Goal: Task Accomplishment & Management: Manage account settings

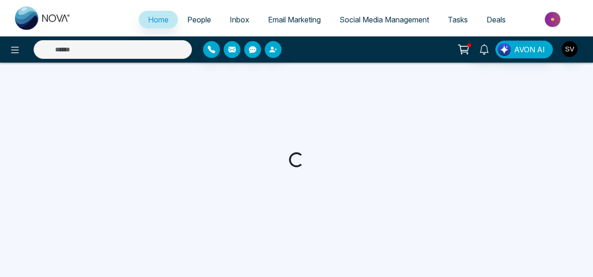
select select "*"
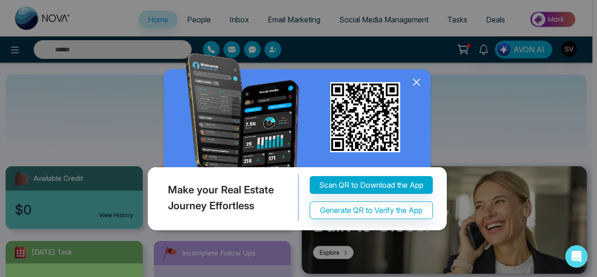
click at [416, 83] on icon at bounding box center [417, 82] width 6 height 6
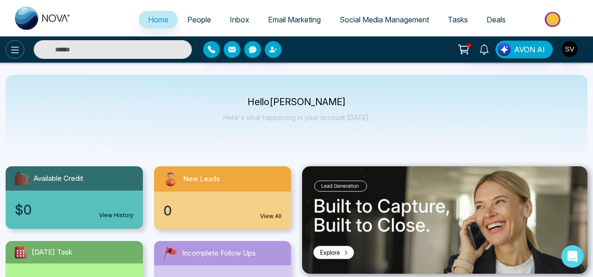
click at [16, 49] on icon at bounding box center [14, 49] width 11 height 11
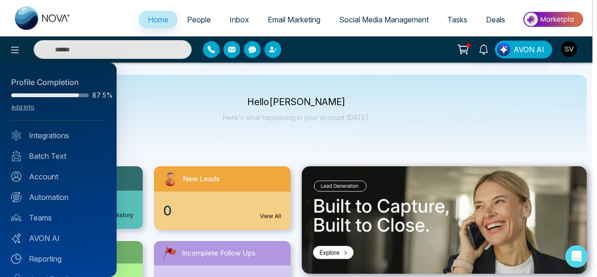
click at [147, 110] on div at bounding box center [298, 138] width 597 height 277
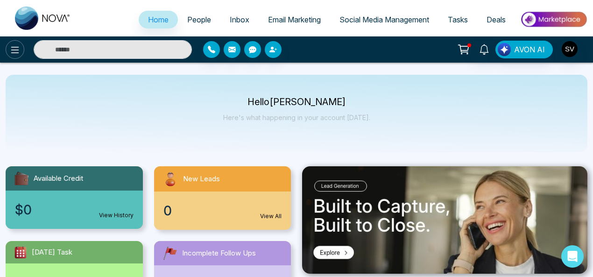
click at [19, 50] on icon at bounding box center [15, 50] width 8 height 7
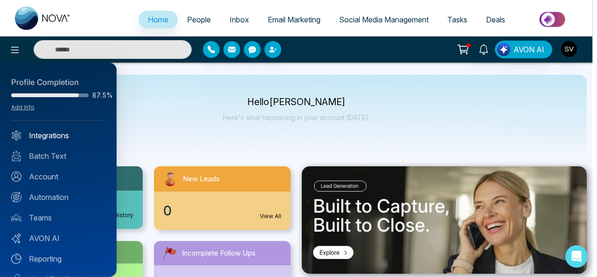
click at [52, 132] on link "Integrations" at bounding box center [58, 135] width 94 height 11
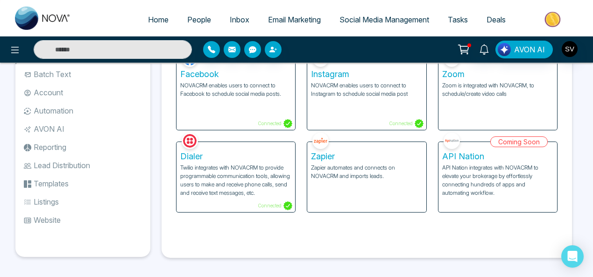
scroll to position [54, 0]
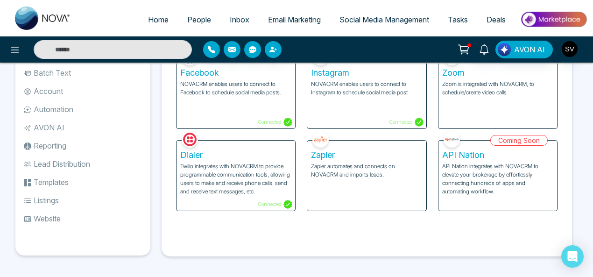
click at [45, 183] on li "Templates" at bounding box center [82, 182] width 135 height 16
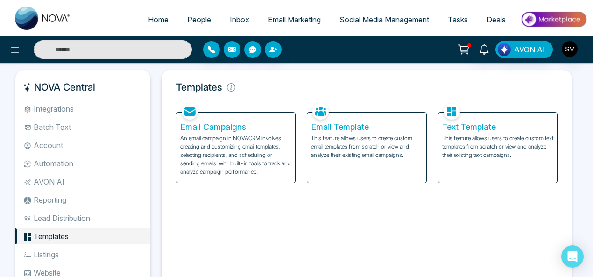
click at [52, 179] on li "AVON AI" at bounding box center [82, 182] width 135 height 16
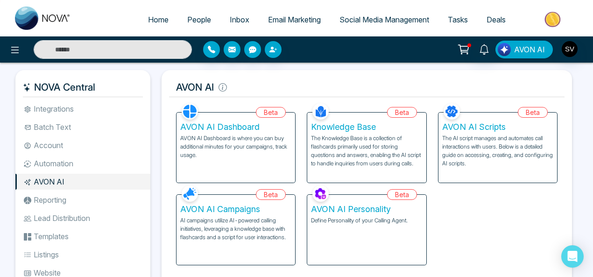
click at [520, 49] on span "AVON AI" at bounding box center [529, 49] width 31 height 11
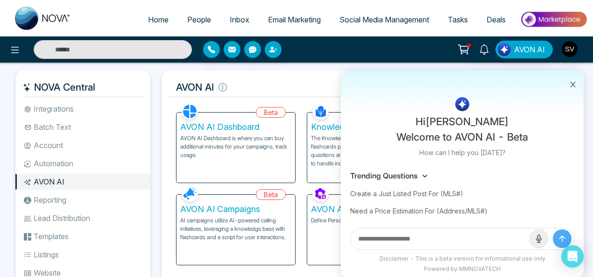
click at [435, 236] on input "text" at bounding box center [440, 238] width 179 height 21
click at [574, 84] on icon at bounding box center [572, 84] width 7 height 7
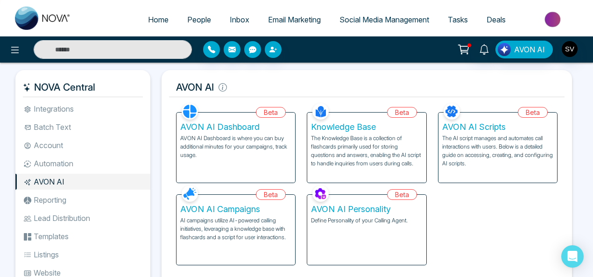
scroll to position [56, 0]
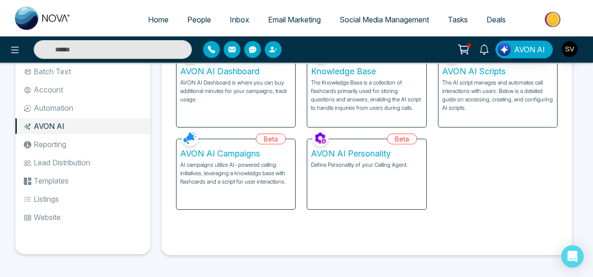
click at [375, 15] on span "Social Media Management" at bounding box center [384, 19] width 90 height 9
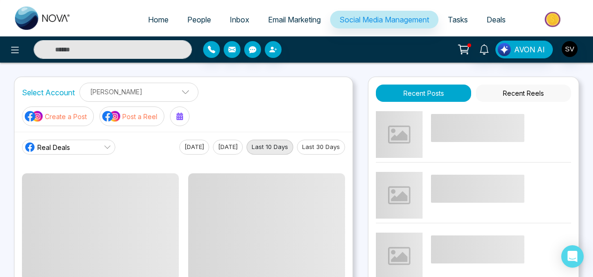
click at [143, 115] on p "Post a Reel" at bounding box center [139, 117] width 35 height 10
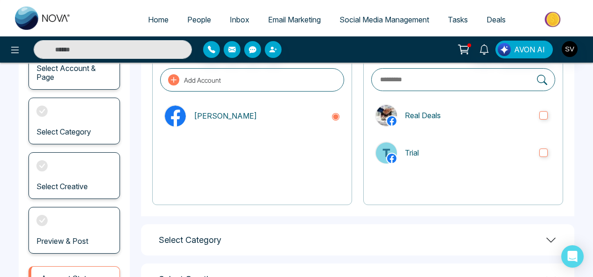
scroll to position [85, 0]
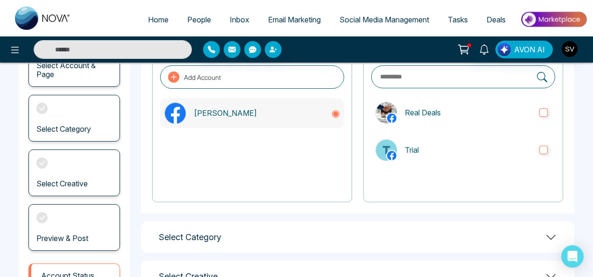
click at [244, 112] on p "[PERSON_NAME]" at bounding box center [259, 112] width 130 height 11
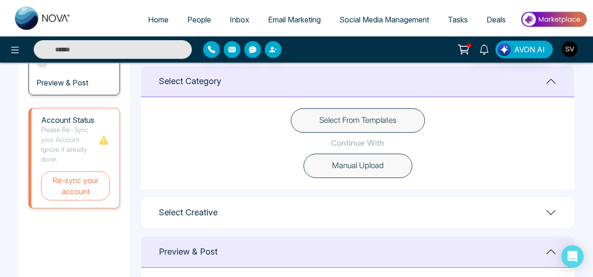
scroll to position [217, 0]
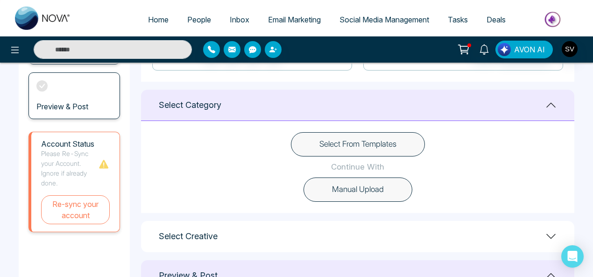
click at [355, 144] on button "Select From Templates" at bounding box center [358, 144] width 134 height 24
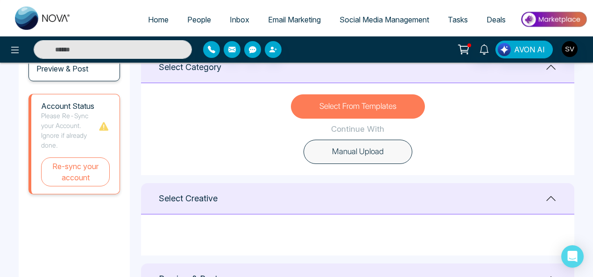
scroll to position [234, 0]
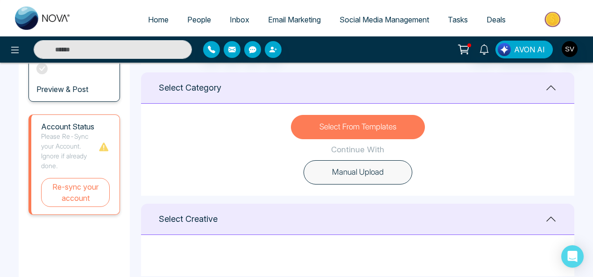
click at [361, 129] on button "Select From Templates" at bounding box center [358, 127] width 134 height 24
click at [383, 130] on button "Select From Templates" at bounding box center [358, 127] width 134 height 24
click at [367, 123] on button "Select From Templates" at bounding box center [358, 127] width 134 height 24
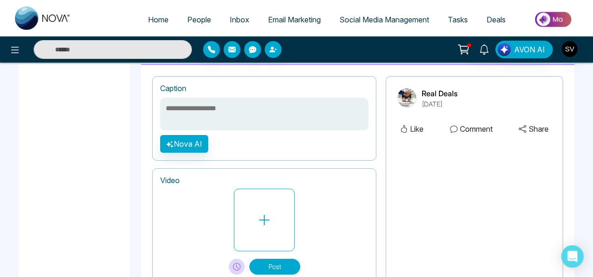
scroll to position [483, 0]
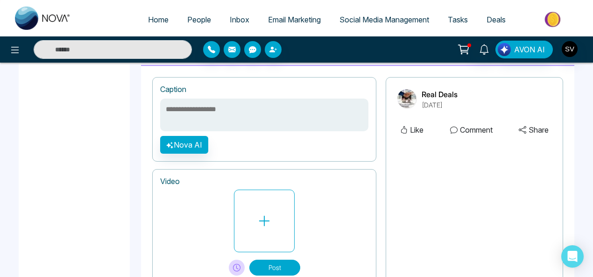
click at [237, 112] on textarea at bounding box center [264, 114] width 208 height 33
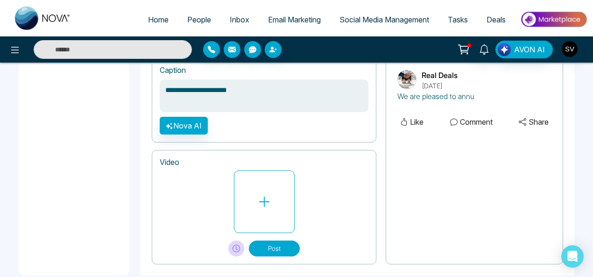
scroll to position [518, 0]
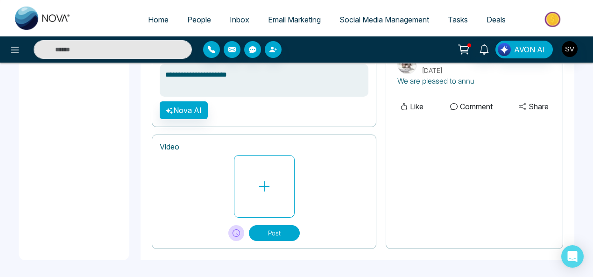
type textarea "**********"
click at [279, 232] on button "Post" at bounding box center [274, 233] width 51 height 16
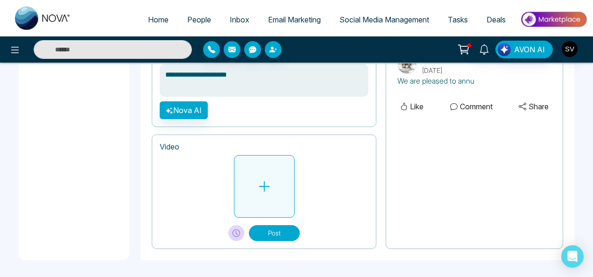
click at [271, 190] on icon at bounding box center [264, 186] width 14 height 14
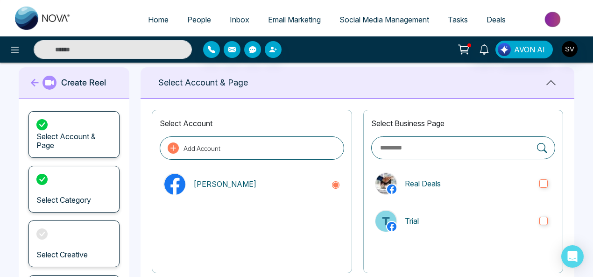
scroll to position [12, 0]
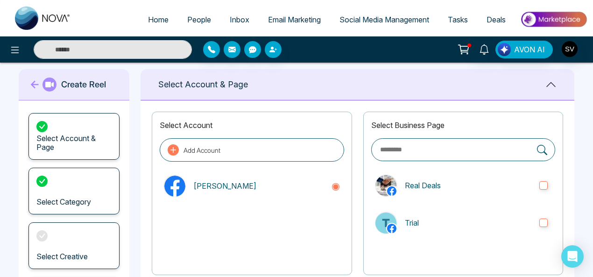
click at [148, 20] on span "Home" at bounding box center [158, 19] width 21 height 9
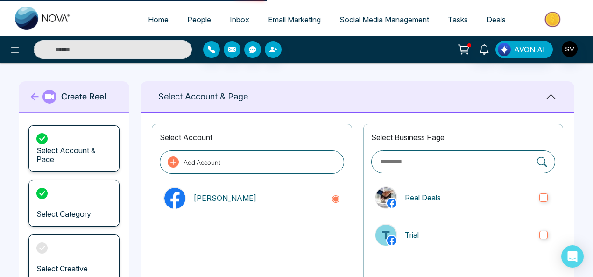
select select "*"
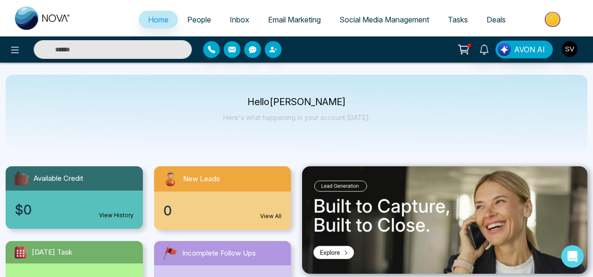
click at [64, 190] on div "$0 View History" at bounding box center [74, 209] width 137 height 38
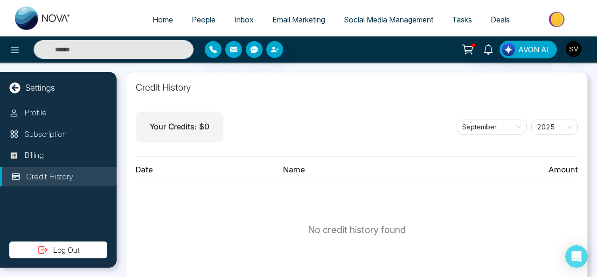
click at [198, 16] on span "People" at bounding box center [204, 19] width 24 height 9
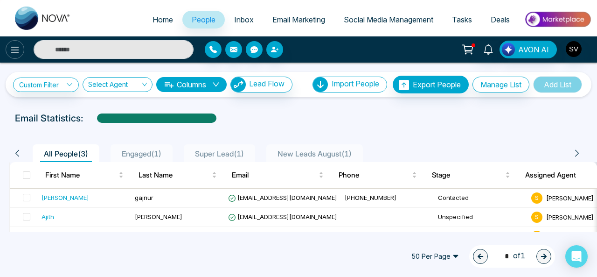
click at [12, 47] on icon at bounding box center [15, 50] width 8 height 7
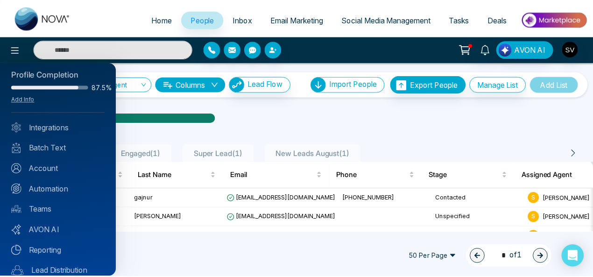
scroll to position [9, 0]
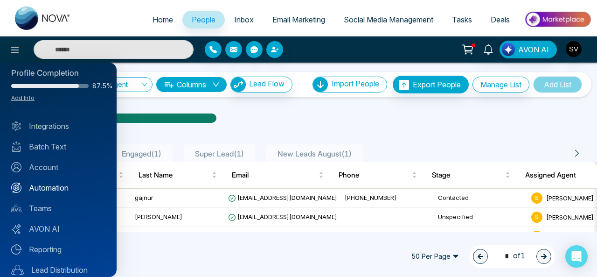
click at [56, 185] on link "Automation" at bounding box center [58, 187] width 94 height 11
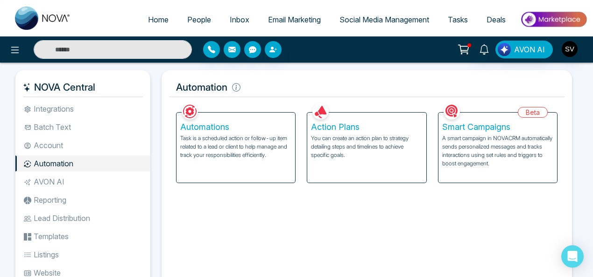
click at [457, 143] on p "A smart campaign in NOVACRM automatically sends personalized messages and track…" at bounding box center [497, 151] width 111 height 34
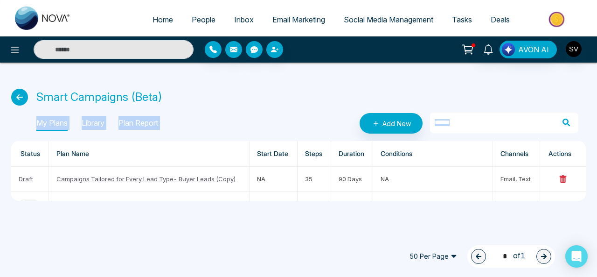
drag, startPoint x: 597, startPoint y: 73, endPoint x: 596, endPoint y: 116, distance: 42.5
click at [596, 116] on div "Smart Campaigns (Beta) My Plans Library Plan Report Add New Status Plan Name St…" at bounding box center [298, 137] width 597 height 149
click at [161, 234] on div "Home People Inbox Email Marketing Social Media Management Tasks Deals AVON AI S…" at bounding box center [298, 138] width 597 height 277
click at [169, 176] on link "Campaigns Tailored for Every Lead Type- Buyer Leads (Copy)" at bounding box center [146, 178] width 180 height 7
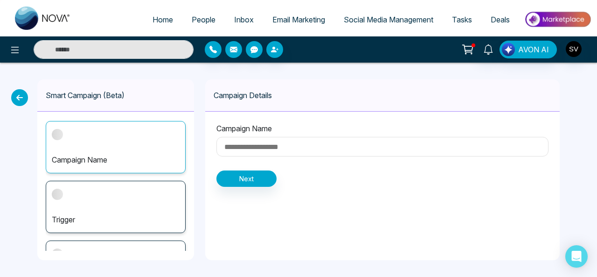
type input "**********"
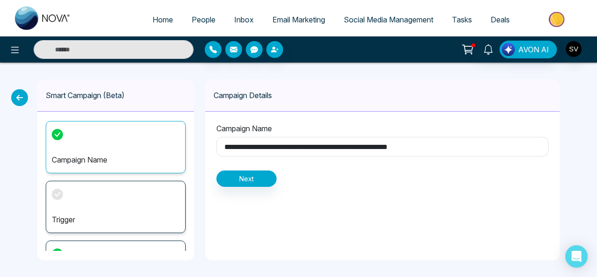
click at [19, 101] on icon at bounding box center [19, 97] width 17 height 17
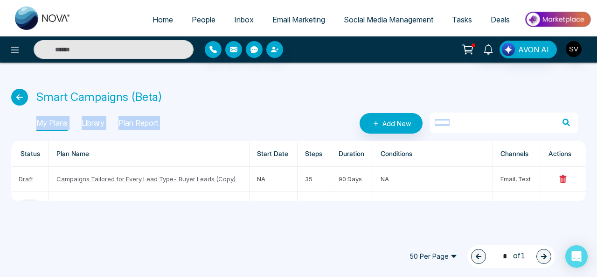
drag, startPoint x: 597, startPoint y: 98, endPoint x: 588, endPoint y: 186, distance: 89.1
click at [588, 186] on div "Smart Campaigns (Beta) My Plans Library Plan Report Add New Status Plan Name St…" at bounding box center [298, 137] width 597 height 149
click at [157, 225] on div "Home People Inbox Email Marketing Social Media Management Tasks Deals AVON AI S…" at bounding box center [298, 138] width 597 height 277
click at [124, 175] on link "Campaigns Tailored for Every Lead Type- Buyer Leads (Copy)" at bounding box center [146, 178] width 180 height 7
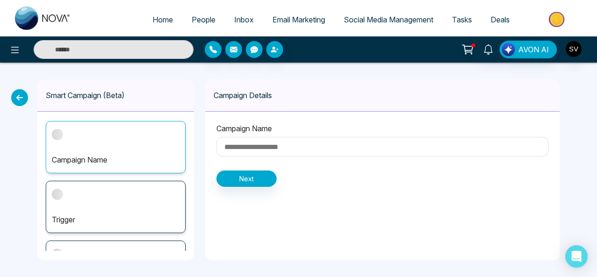
type input "**********"
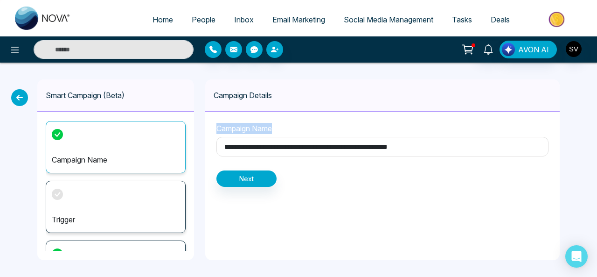
drag, startPoint x: 597, startPoint y: 77, endPoint x: 585, endPoint y: 158, distance: 81.1
click at [585, 158] on div "**********" at bounding box center [298, 170] width 597 height 214
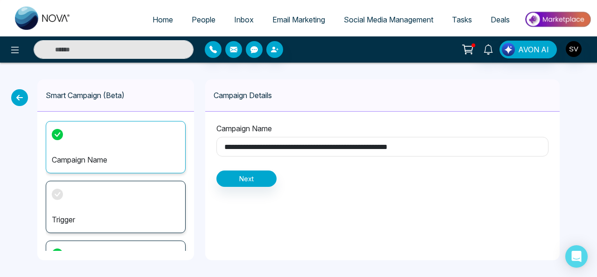
click at [314, 219] on div "**********" at bounding box center [382, 169] width 355 height 181
click at [253, 174] on button "Next" at bounding box center [247, 178] width 60 height 16
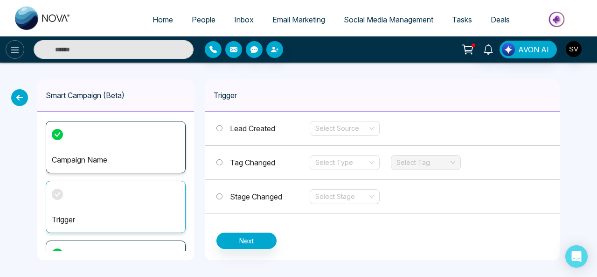
click at [16, 45] on icon at bounding box center [14, 49] width 11 height 11
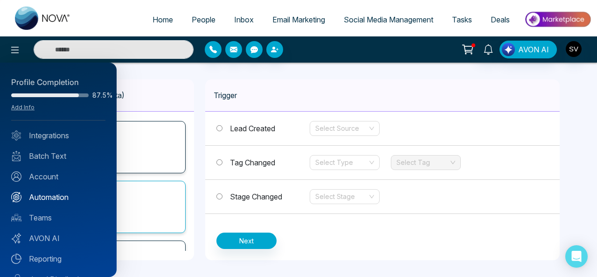
click at [56, 195] on link "Automation" at bounding box center [58, 196] width 94 height 11
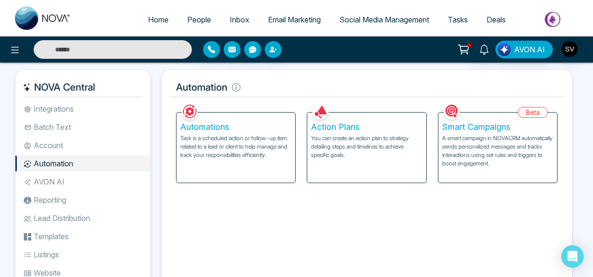
click at [240, 139] on p "Task is a scheduled action or follow-up item related to a lead or client to hel…" at bounding box center [235, 146] width 111 height 25
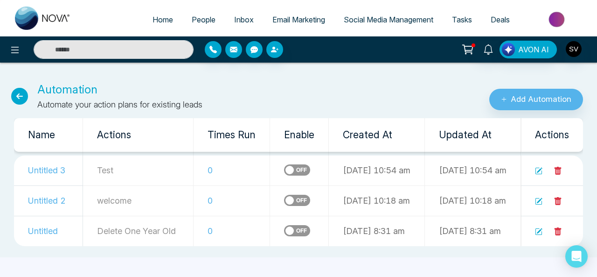
click at [538, 169] on icon at bounding box center [538, 170] width 7 height 7
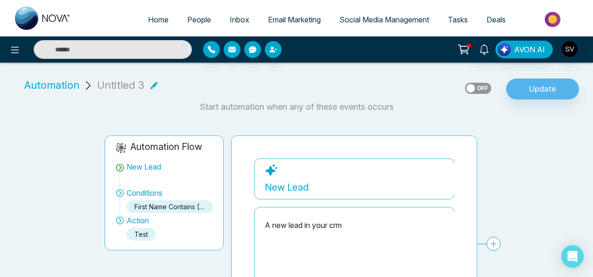
click at [42, 84] on span "Automation" at bounding box center [51, 84] width 55 height 15
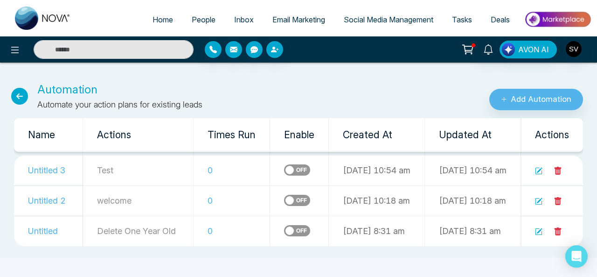
click at [540, 169] on icon at bounding box center [538, 170] width 7 height 7
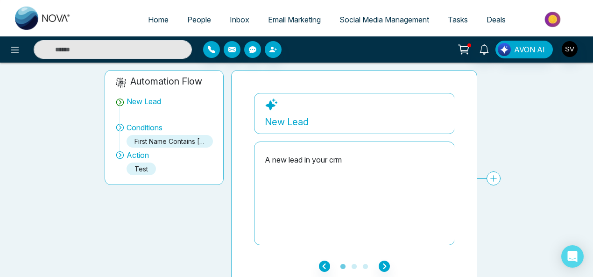
scroll to position [74, 0]
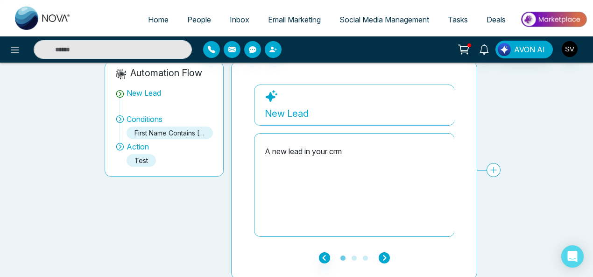
click at [382, 254] on icon "button" at bounding box center [384, 257] width 11 height 11
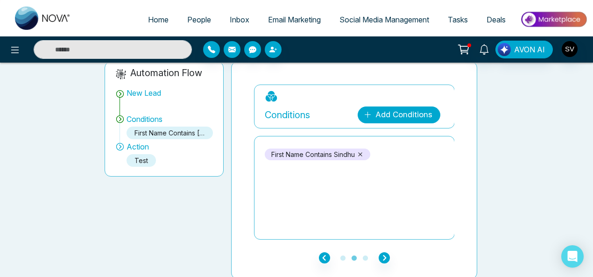
click at [400, 110] on link "Add Conditions" at bounding box center [399, 114] width 83 height 17
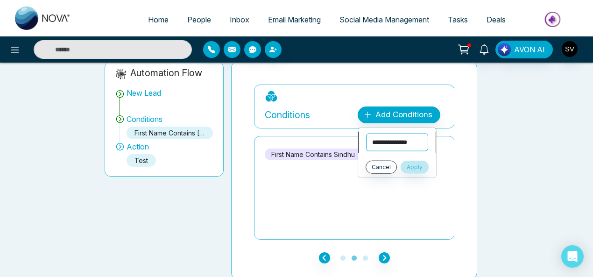
click at [378, 148] on select "**********" at bounding box center [397, 142] width 62 height 18
select select "*****"
click at [366, 133] on select "**********" at bounding box center [397, 142] width 62 height 18
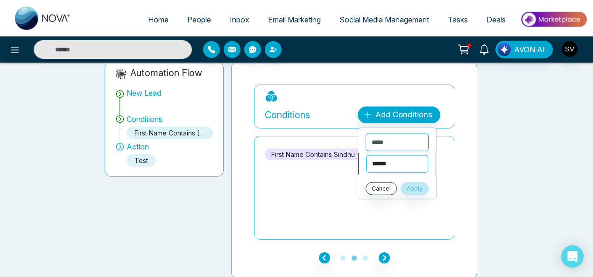
click at [396, 168] on select "**********" at bounding box center [397, 164] width 62 height 18
click at [530, 185] on div "**********" at bounding box center [290, 163] width 593 height 232
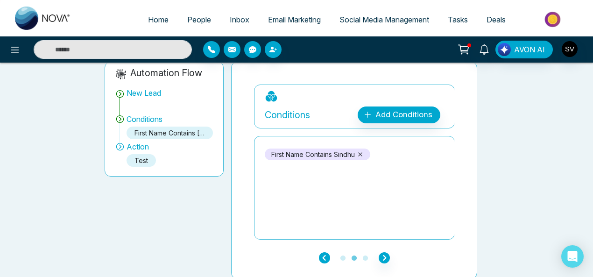
click at [324, 256] on icon "button" at bounding box center [324, 257] width 11 height 11
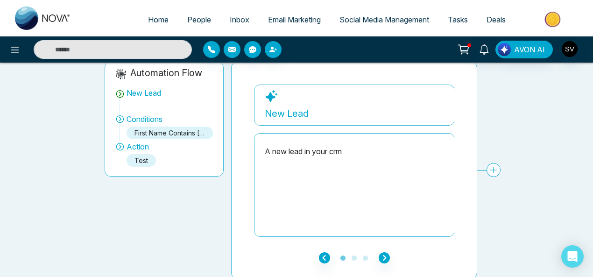
drag, startPoint x: 147, startPoint y: 201, endPoint x: 104, endPoint y: 162, distance: 58.2
click at [141, 197] on div "Automation Flow New Lead Conditions first name contains sindhu Action Test" at bounding box center [164, 170] width 127 height 217
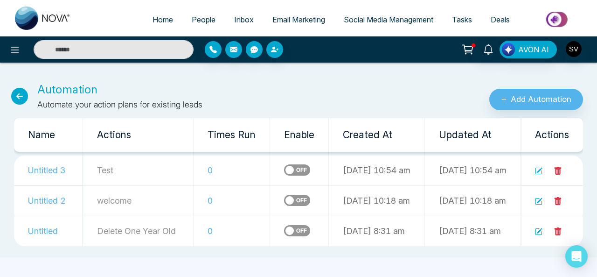
click at [204, 169] on td "0" at bounding box center [232, 170] width 77 height 30
click at [533, 168] on td at bounding box center [552, 170] width 63 height 30
click at [540, 171] on icon at bounding box center [538, 170] width 7 height 7
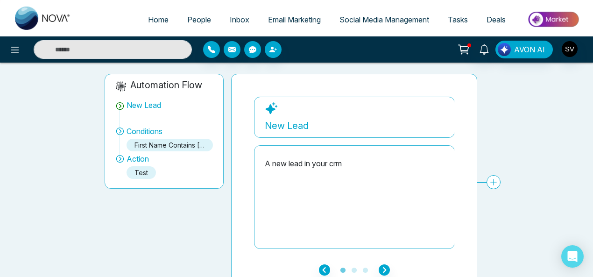
scroll to position [74, 0]
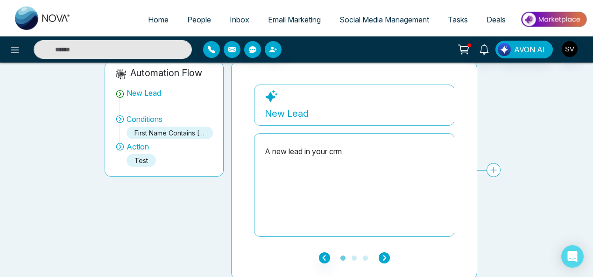
click at [383, 255] on icon "button" at bounding box center [384, 257] width 11 height 11
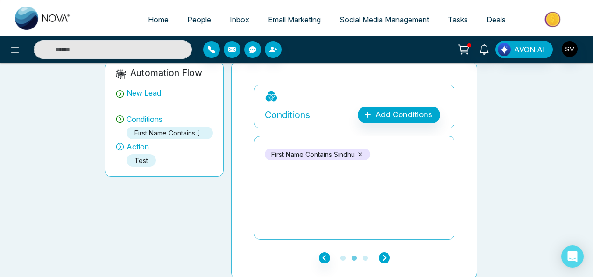
click at [382, 255] on icon "button" at bounding box center [384, 257] width 11 height 11
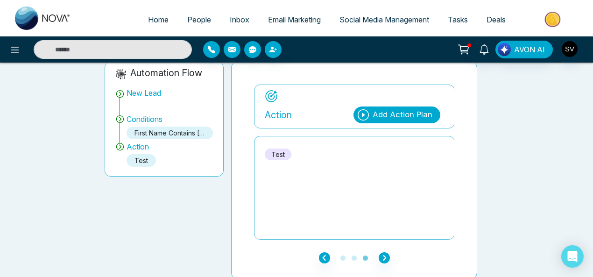
click at [394, 112] on div "Add Action Plan" at bounding box center [402, 115] width 60 height 12
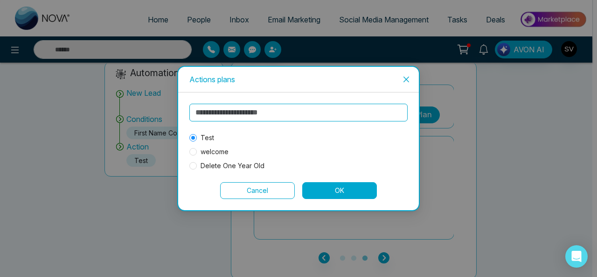
click at [408, 82] on icon "close" at bounding box center [406, 79] width 7 height 7
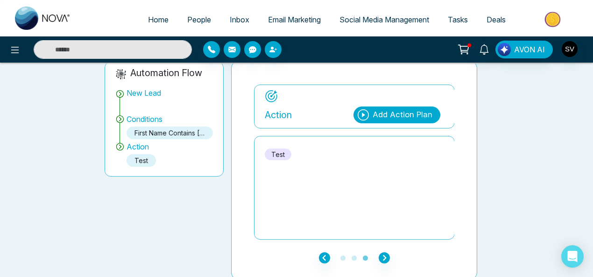
drag, startPoint x: 151, startPoint y: 199, endPoint x: 82, endPoint y: 131, distance: 96.7
click at [151, 198] on div "Automation Flow New Lead Conditions first name contains sindhu Action Test" at bounding box center [164, 170] width 127 height 217
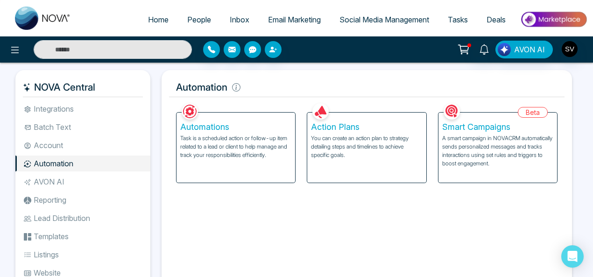
click at [348, 142] on p "You can create an action plan to strategy detailing steps and timelines to achi…" at bounding box center [366, 146] width 111 height 25
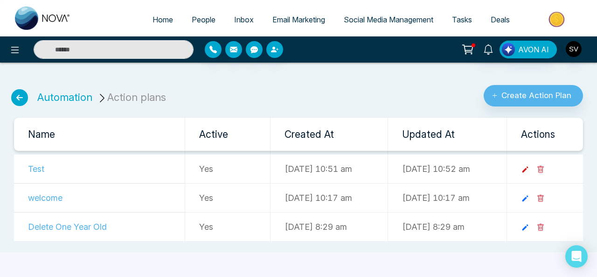
click at [530, 166] on icon at bounding box center [525, 169] width 8 height 8
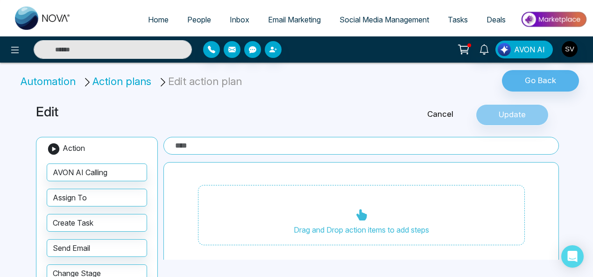
type input "****"
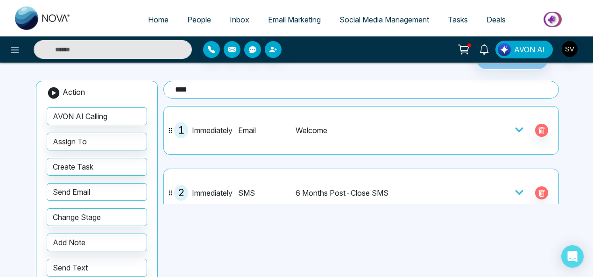
scroll to position [52, 0]
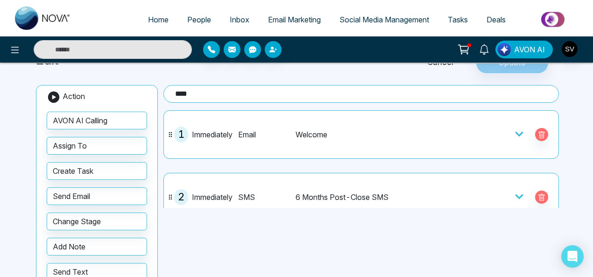
click at [517, 132] on icon at bounding box center [519, 134] width 8 height 5
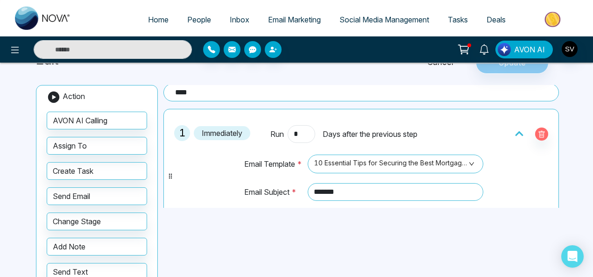
scroll to position [0, 0]
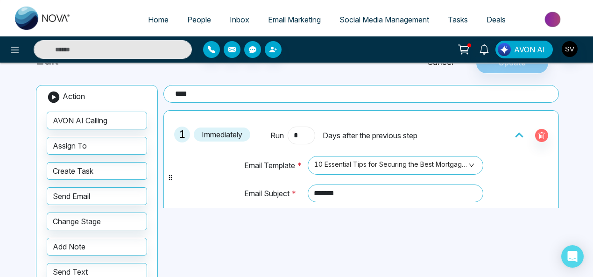
click at [307, 133] on input "*" at bounding box center [301, 135] width 27 height 18
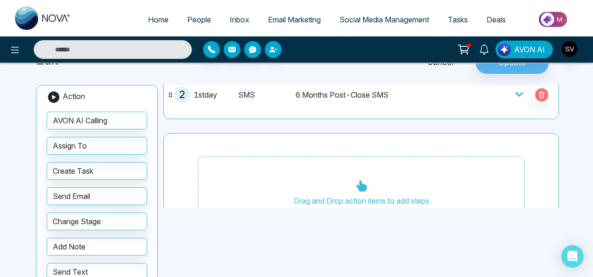
scroll to position [218, 0]
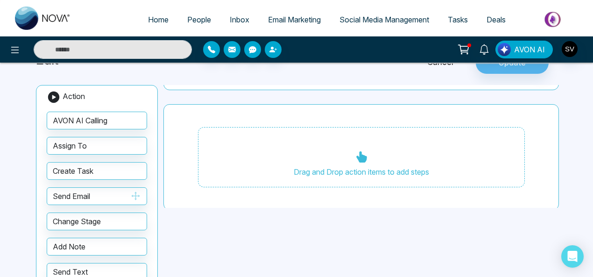
type input "*"
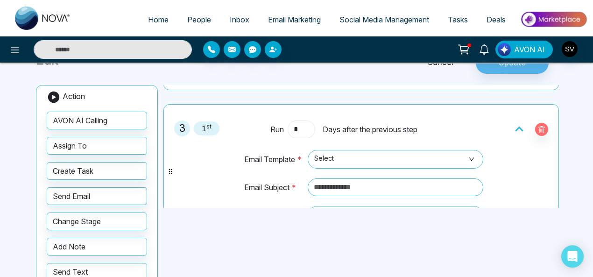
drag, startPoint x: 297, startPoint y: 127, endPoint x: 322, endPoint y: 127, distance: 25.2
click at [297, 127] on input "*" at bounding box center [301, 129] width 27 height 18
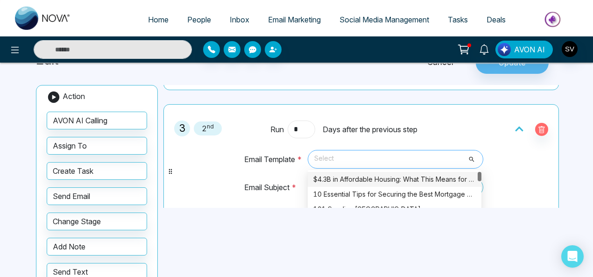
click at [398, 165] on span at bounding box center [392, 159] width 158 height 18
type input "*"
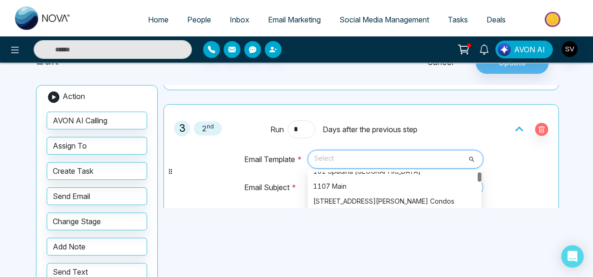
scroll to position [150, 0]
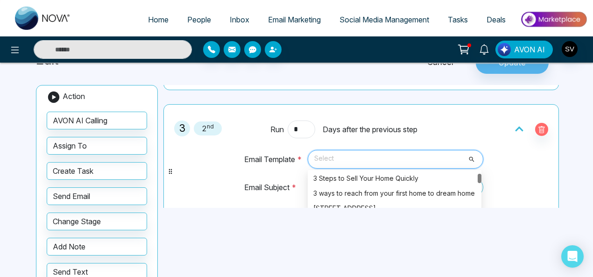
click at [478, 177] on div at bounding box center [479, 178] width 4 height 9
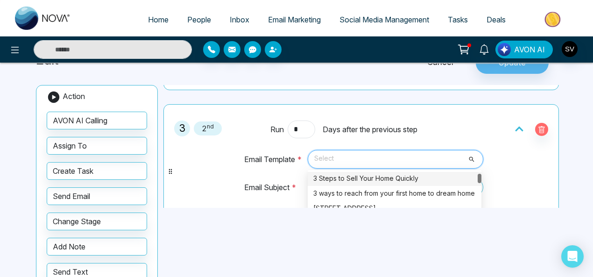
click at [409, 174] on div "3 Steps to Sell Your Home Quickly" at bounding box center [394, 178] width 162 height 10
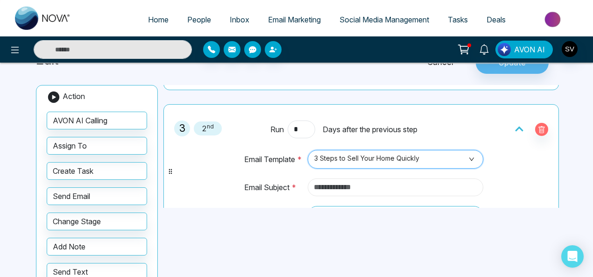
click at [351, 182] on input "text" at bounding box center [396, 187] width 176 height 18
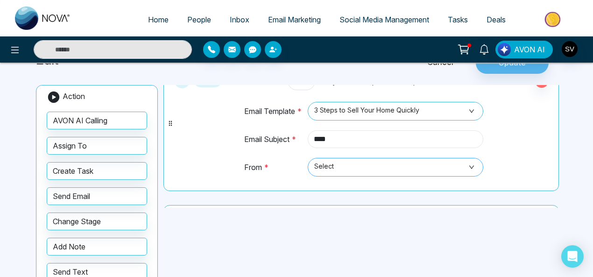
click at [346, 163] on span "Select" at bounding box center [395, 167] width 163 height 16
type input "****"
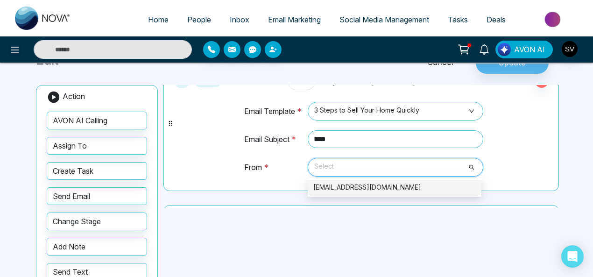
click at [343, 187] on div "[EMAIL_ADDRESS][DOMAIN_NAME]" at bounding box center [394, 187] width 162 height 10
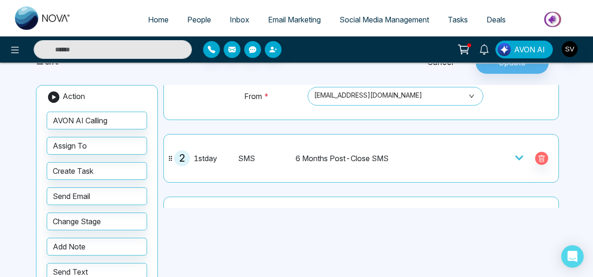
scroll to position [215, 0]
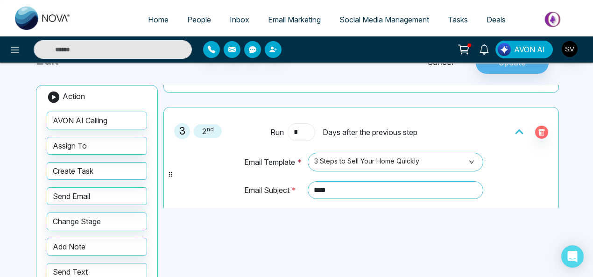
click at [296, 131] on input "*" at bounding box center [301, 132] width 27 height 18
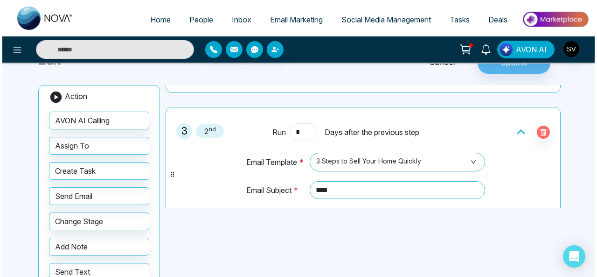
scroll to position [21, 0]
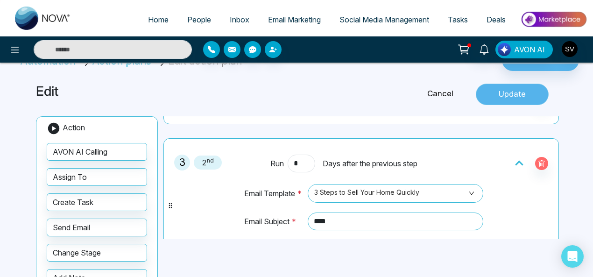
click at [522, 93] on button "Update" at bounding box center [512, 94] width 73 height 21
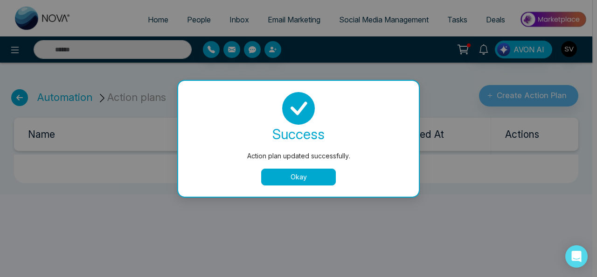
click at [306, 180] on button "Okay" at bounding box center [298, 177] width 75 height 17
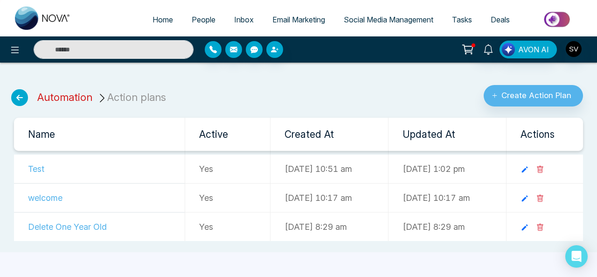
click at [86, 96] on link "Automation" at bounding box center [64, 97] width 55 height 12
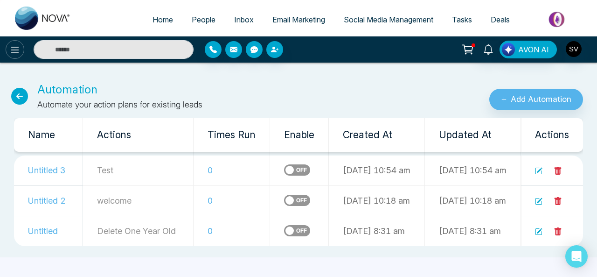
click at [11, 49] on icon at bounding box center [14, 49] width 11 height 11
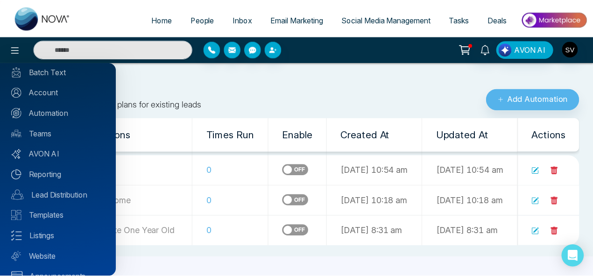
scroll to position [52, 0]
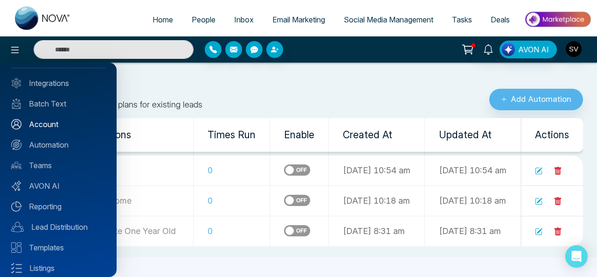
click at [56, 125] on link "Account" at bounding box center [58, 124] width 94 height 11
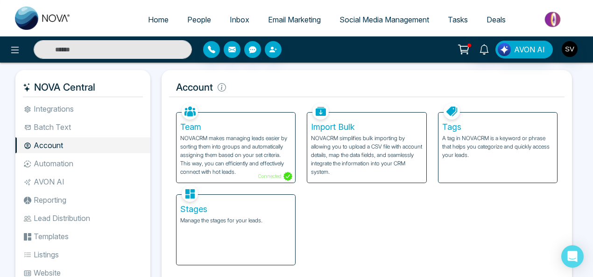
click at [218, 233] on div "Stages Manage the stages for your leads." at bounding box center [235, 230] width 119 height 70
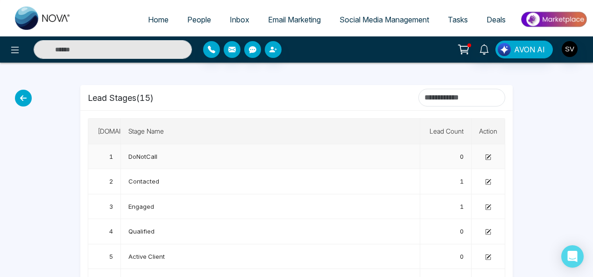
click at [112, 155] on td "1" at bounding box center [104, 156] width 33 height 25
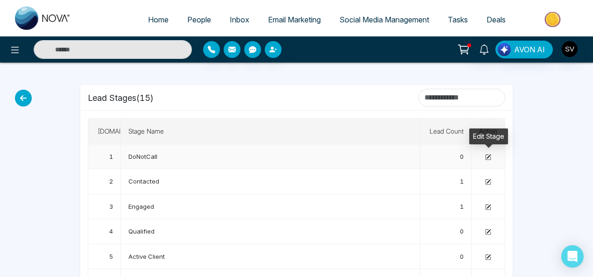
click at [488, 154] on icon at bounding box center [488, 157] width 6 height 6
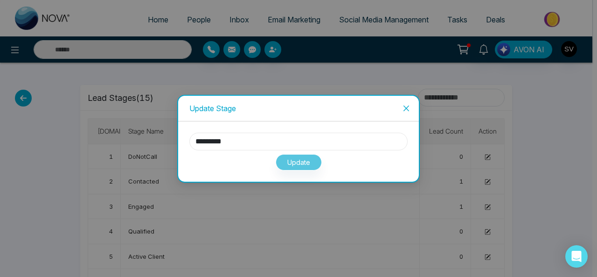
click at [283, 138] on input "*********" at bounding box center [299, 142] width 218 height 18
drag, startPoint x: 283, startPoint y: 138, endPoint x: 181, endPoint y: 137, distance: 101.8
click at [181, 137] on div "********* Update" at bounding box center [298, 151] width 241 height 60
click at [296, 164] on button "Update" at bounding box center [299, 162] width 46 height 16
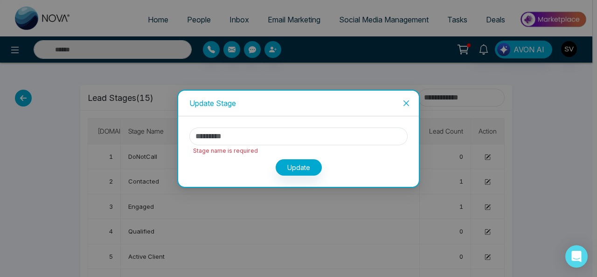
click at [405, 103] on icon "close" at bounding box center [406, 102] width 7 height 7
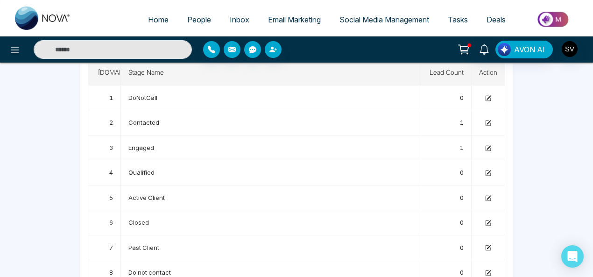
scroll to position [24, 0]
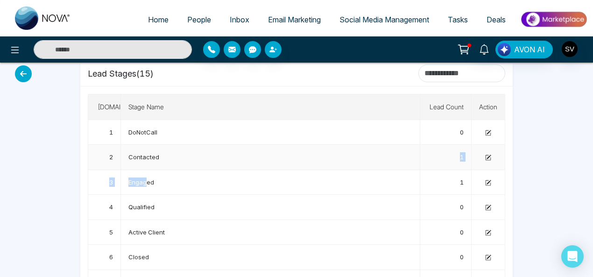
drag, startPoint x: 147, startPoint y: 186, endPoint x: 206, endPoint y: 152, distance: 68.8
